Goal: Task Accomplishment & Management: Manage account settings

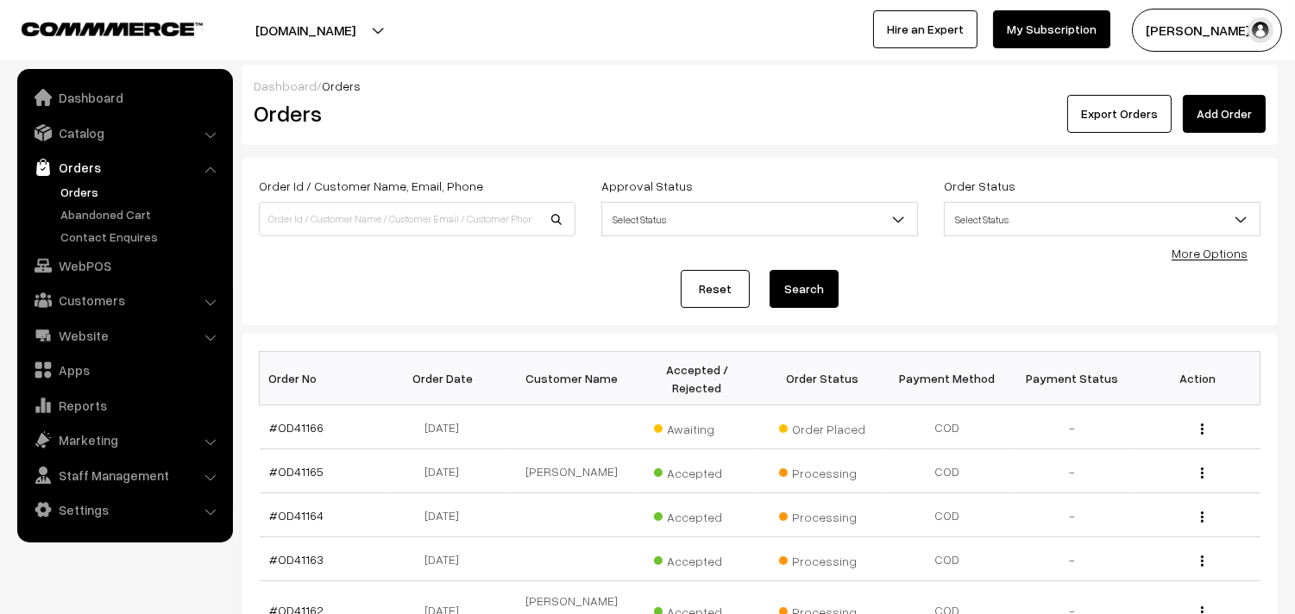
click at [96, 192] on link "Orders" at bounding box center [141, 192] width 171 height 18
click at [303, 423] on link "#OD41166" at bounding box center [297, 427] width 54 height 15
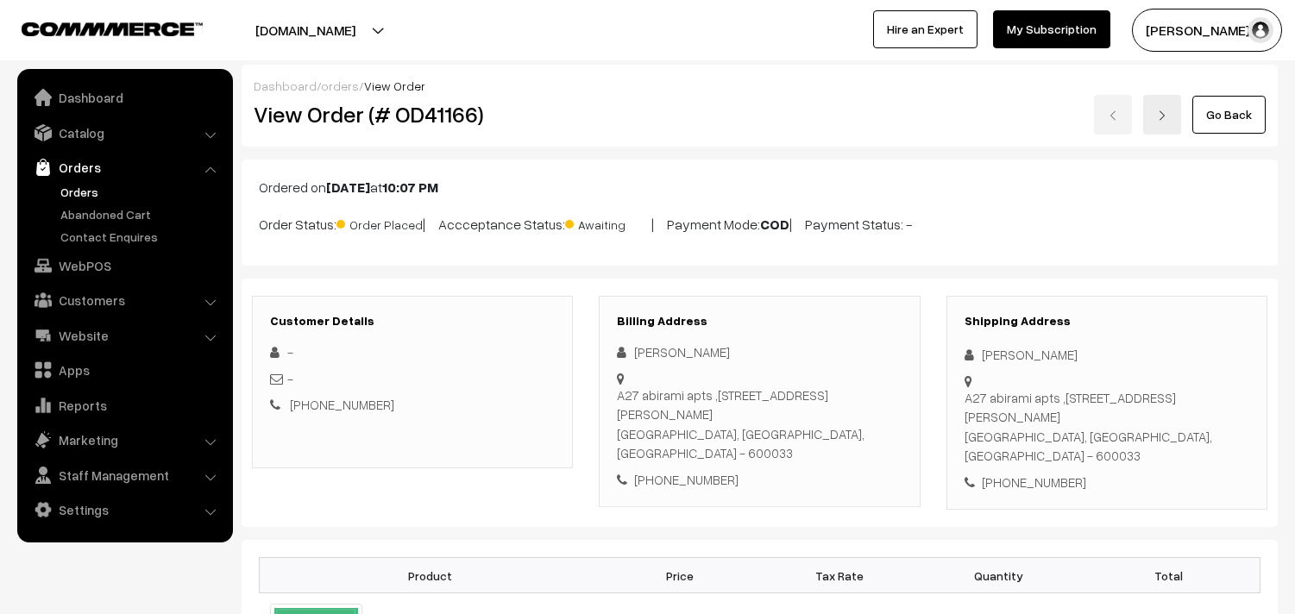
scroll to position [287, 0]
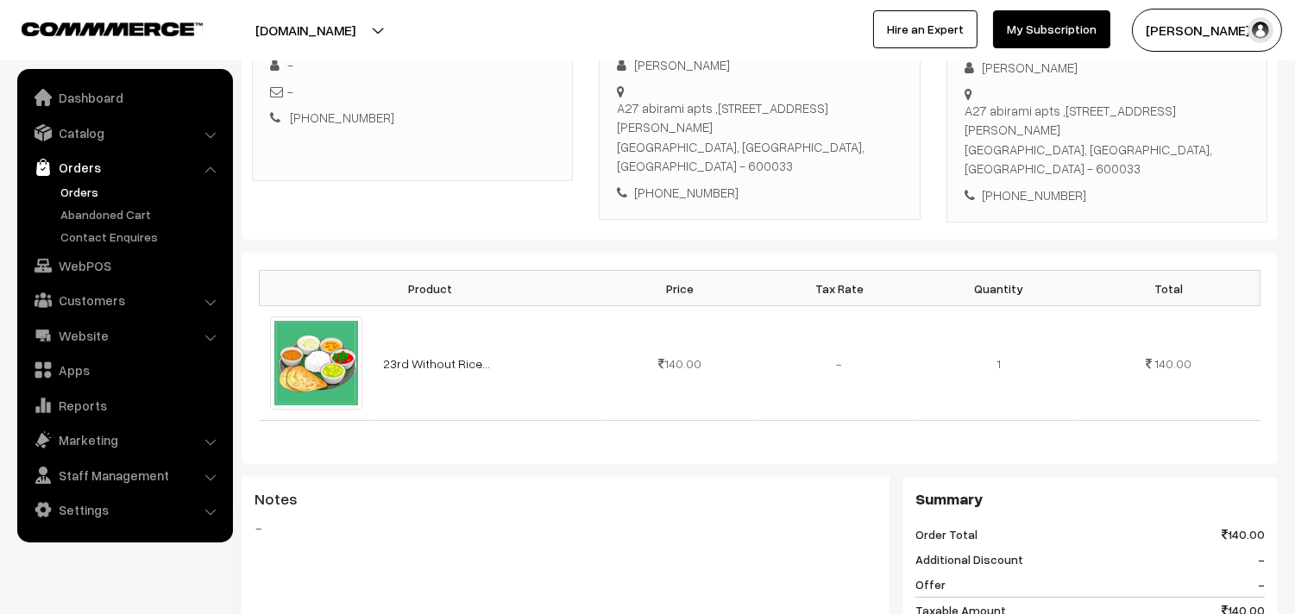
drag, startPoint x: 725, startPoint y: 100, endPoint x: 602, endPoint y: 84, distance: 124.4
click at [881, 115] on div "A27 abirami apts ,21 Babu Rajendra Prasad street,, West mambalam, Chennai 60003…" at bounding box center [759, 137] width 285 height 78
drag, startPoint x: 641, startPoint y: 108, endPoint x: 890, endPoint y: 107, distance: 249.3
click at [890, 107] on div "A27 abirami apts ,21 Babu Rajendra Prasad street,, West mambalam, Chennai 60003…" at bounding box center [759, 137] width 285 height 78
copy div "abirami apts ,21 Babu Rajendra Prasad street,,"
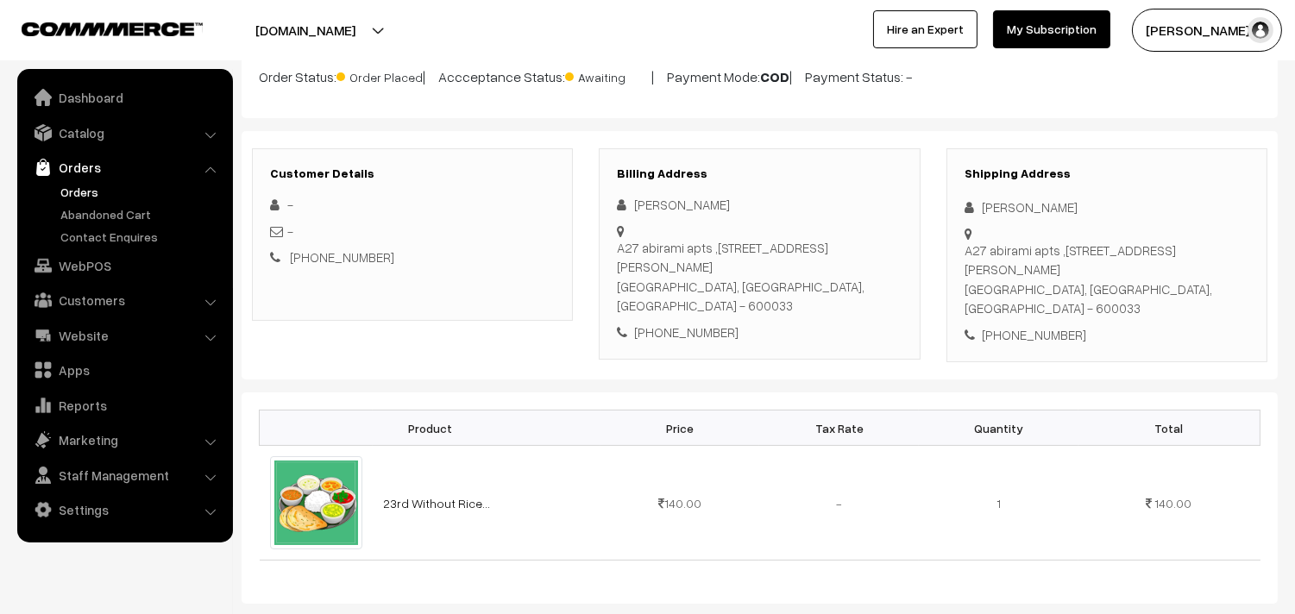
scroll to position [96, 0]
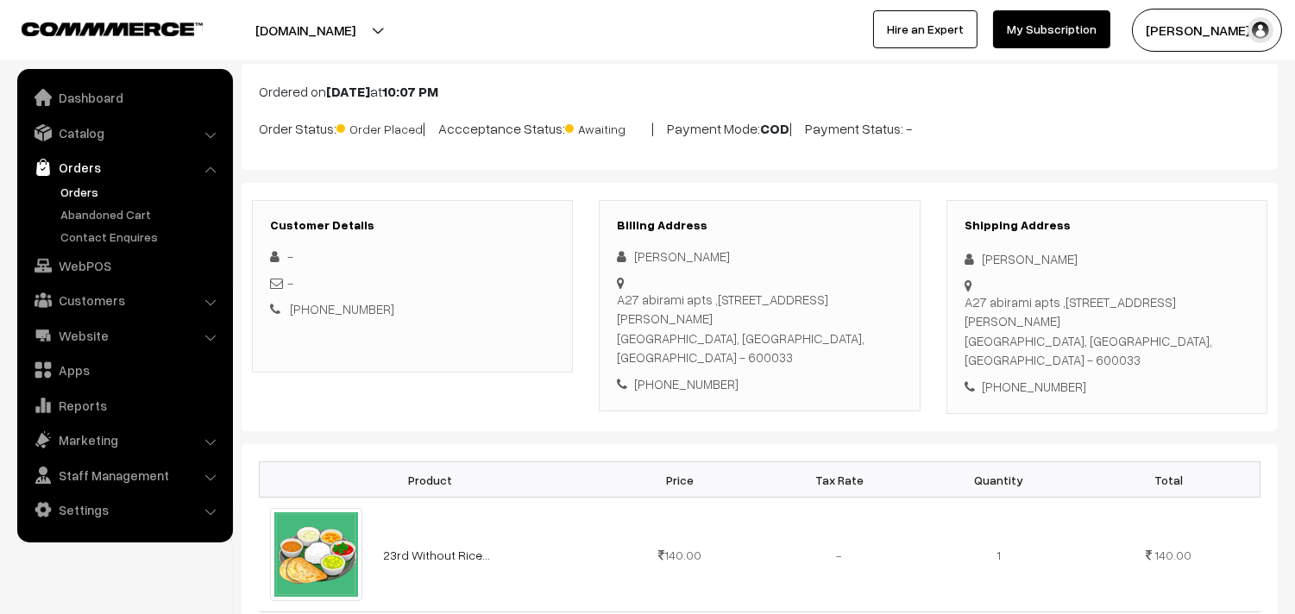
click at [88, 195] on link "Orders" at bounding box center [141, 192] width 171 height 18
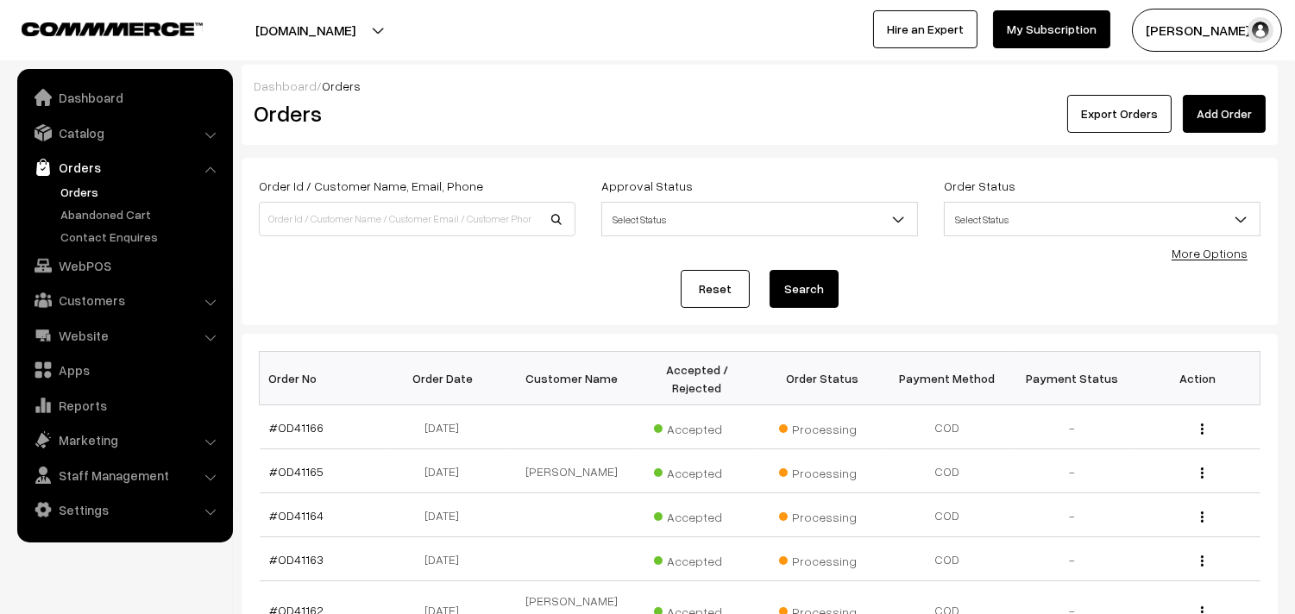
click at [101, 188] on link "Orders" at bounding box center [141, 192] width 171 height 18
click at [70, 185] on link "Orders" at bounding box center [141, 192] width 171 height 18
